Goal: Information Seeking & Learning: Learn about a topic

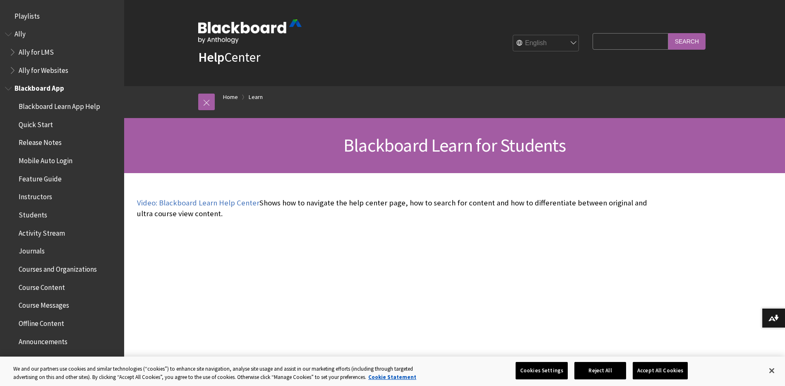
click at [7, 87] on span "Book outline for Blackboard App Help" at bounding box center [9, 87] width 9 height 10
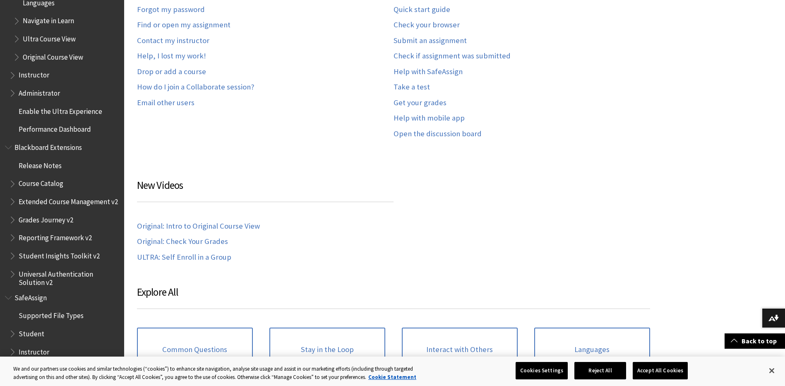
scroll to position [621, 0]
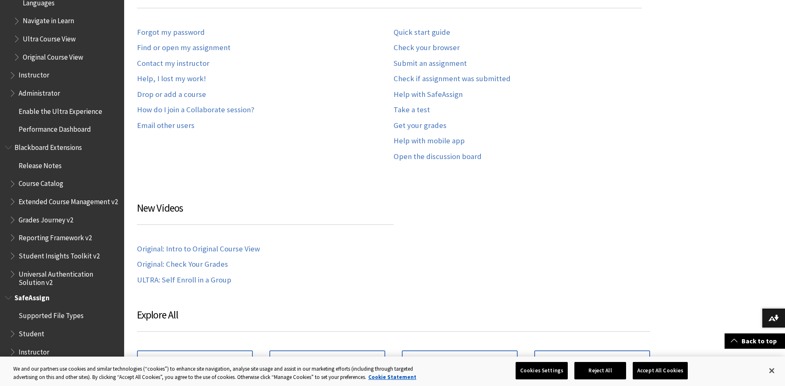
click at [8, 295] on span "Book outline for Blackboard SafeAssign" at bounding box center [9, 296] width 9 height 10
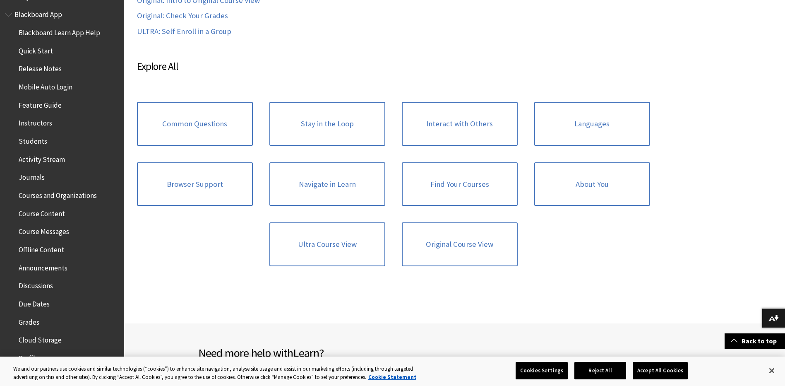
scroll to position [0, 0]
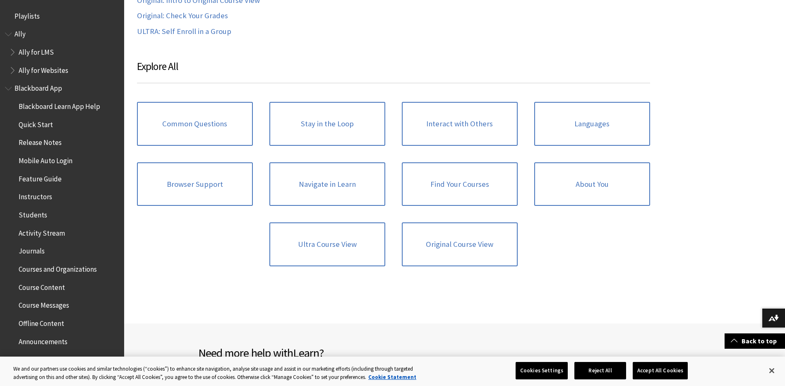
click at [7, 87] on span "Book outline for Blackboard App Help" at bounding box center [9, 87] width 9 height 10
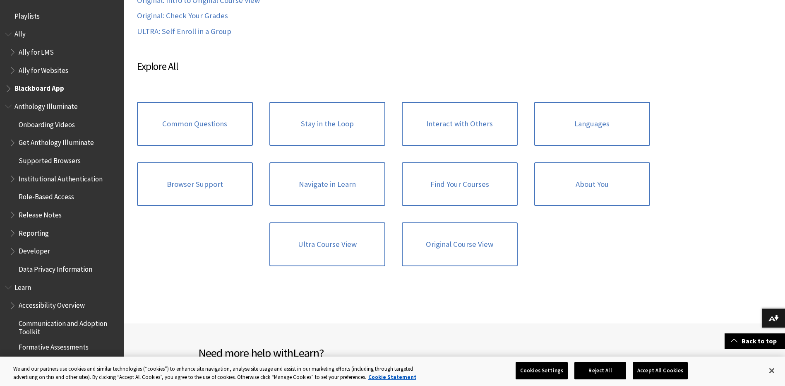
click at [201, 265] on div "Common Questions Stay in the Loop Interact with Others Languages Browser Suppor…" at bounding box center [394, 184] width 530 height 181
click at [645, 370] on button "Accept All Cookies" at bounding box center [660, 370] width 55 height 17
